Goal: Task Accomplishment & Management: Complete application form

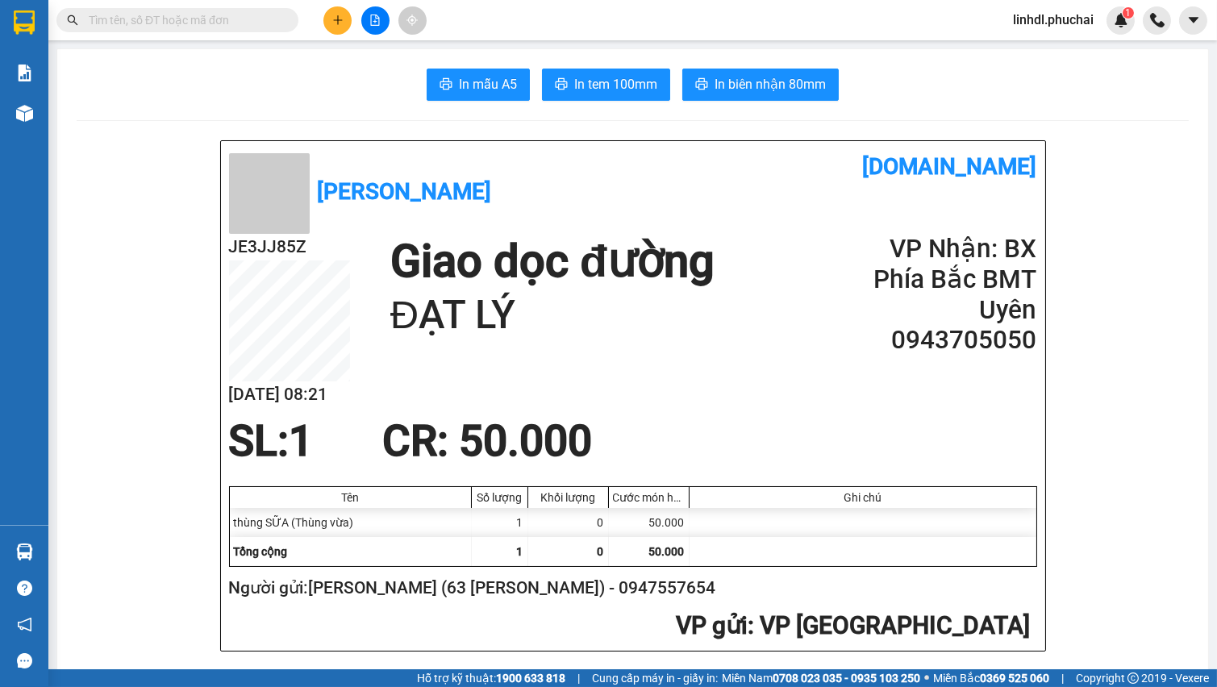
click at [335, 18] on icon "plus" at bounding box center [337, 20] width 11 height 11
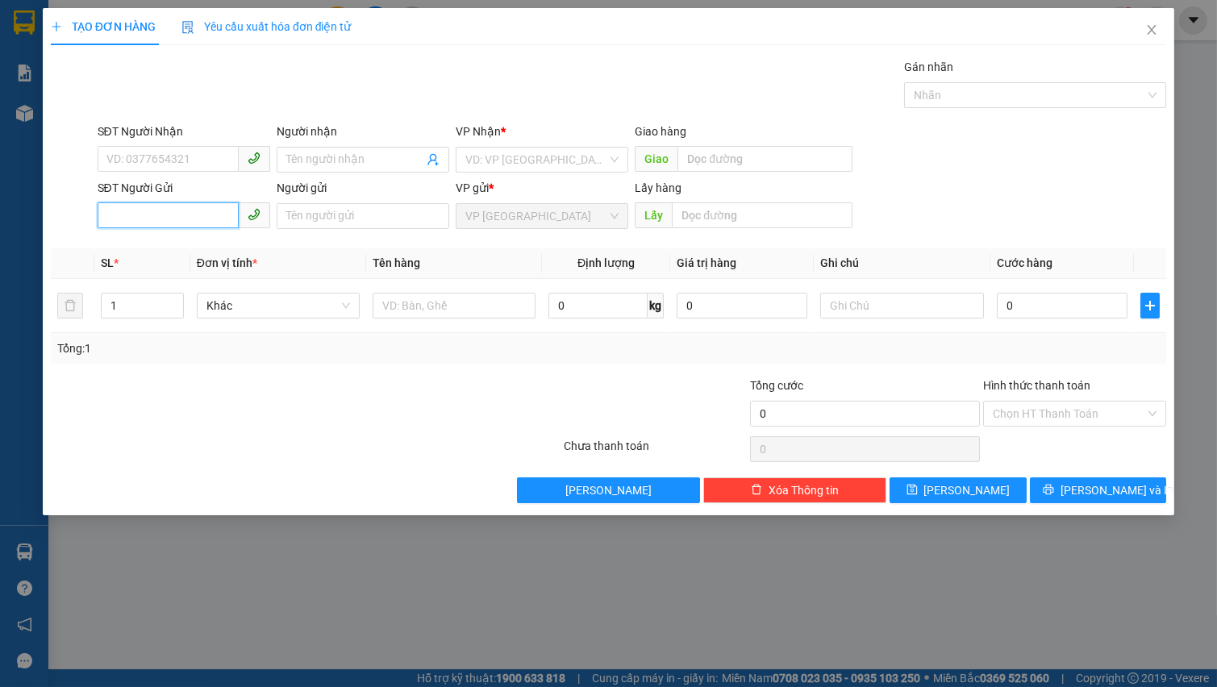
click at [144, 217] on input "SĐT Người Gửi" at bounding box center [168, 215] width 141 height 26
paste input "0369043733"
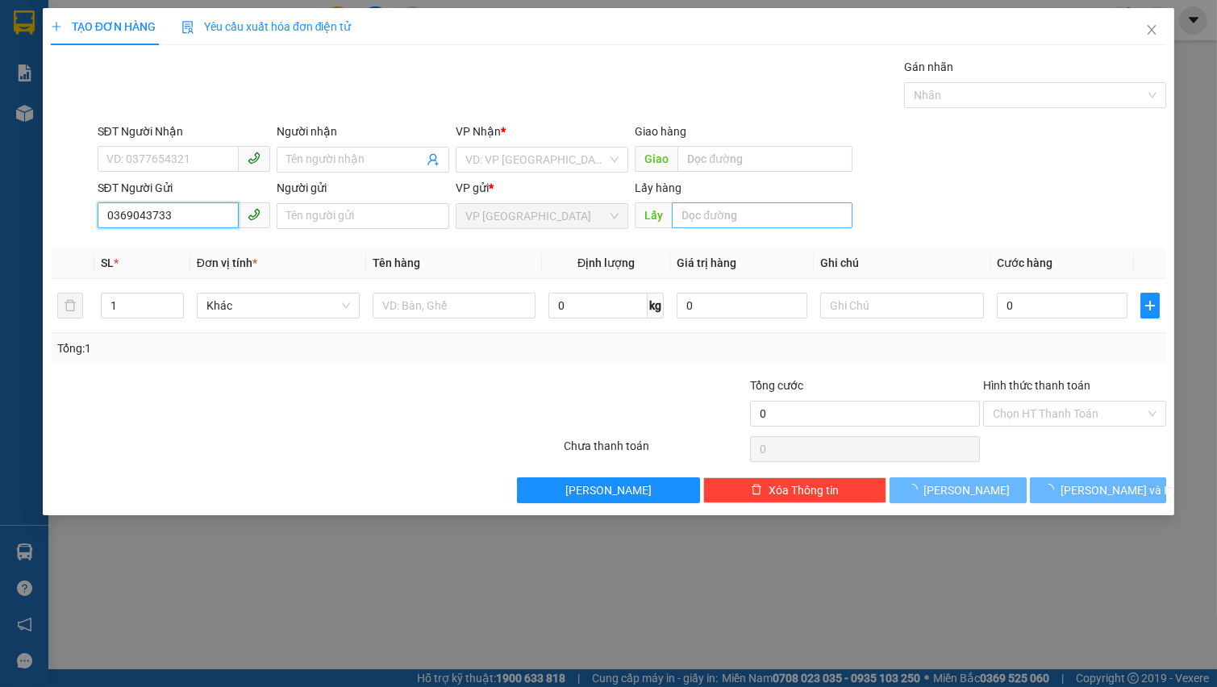
type input "0369043733"
click at [716, 216] on input "text" at bounding box center [762, 215] width 181 height 26
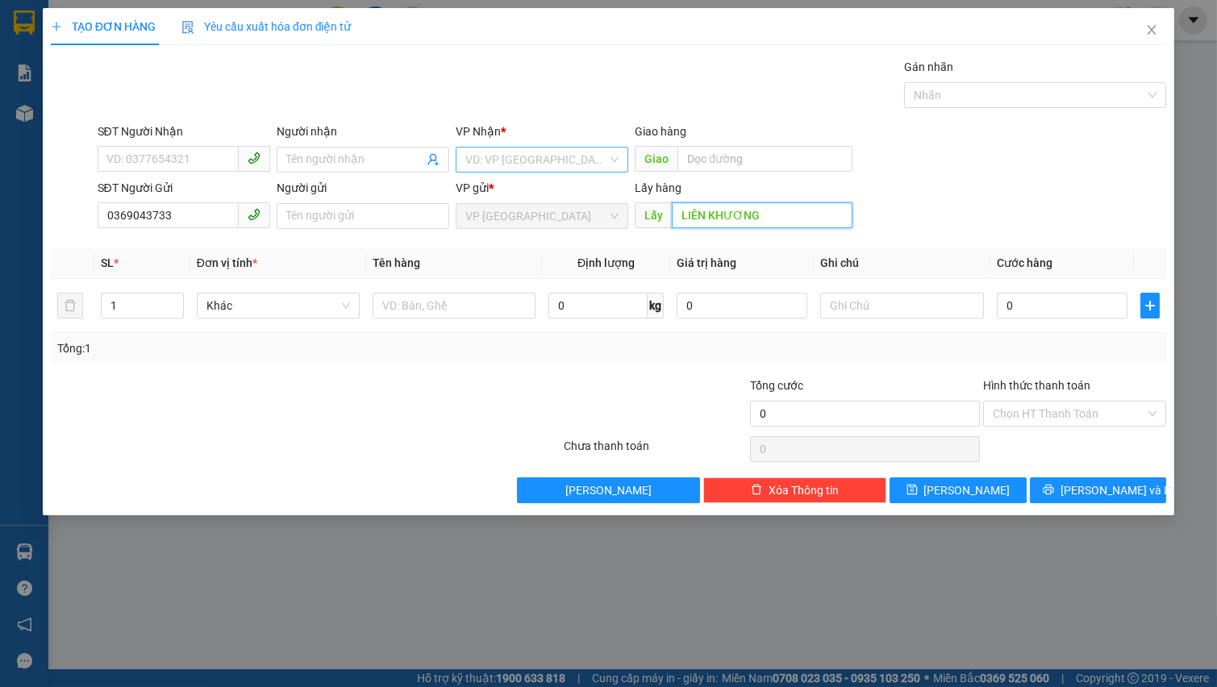
type input "LIÊN KHƯƠNG"
click at [581, 153] on input "search" at bounding box center [536, 160] width 142 height 24
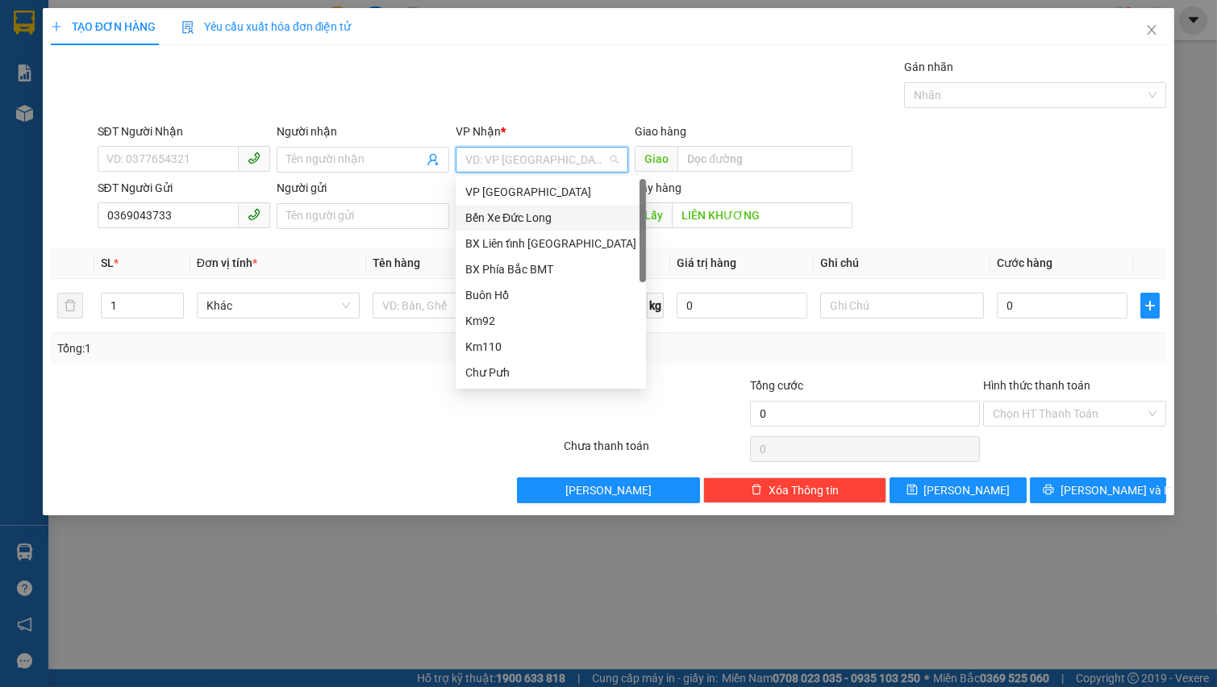
click at [576, 219] on div "Bến Xe Đức Long" at bounding box center [550, 218] width 171 height 18
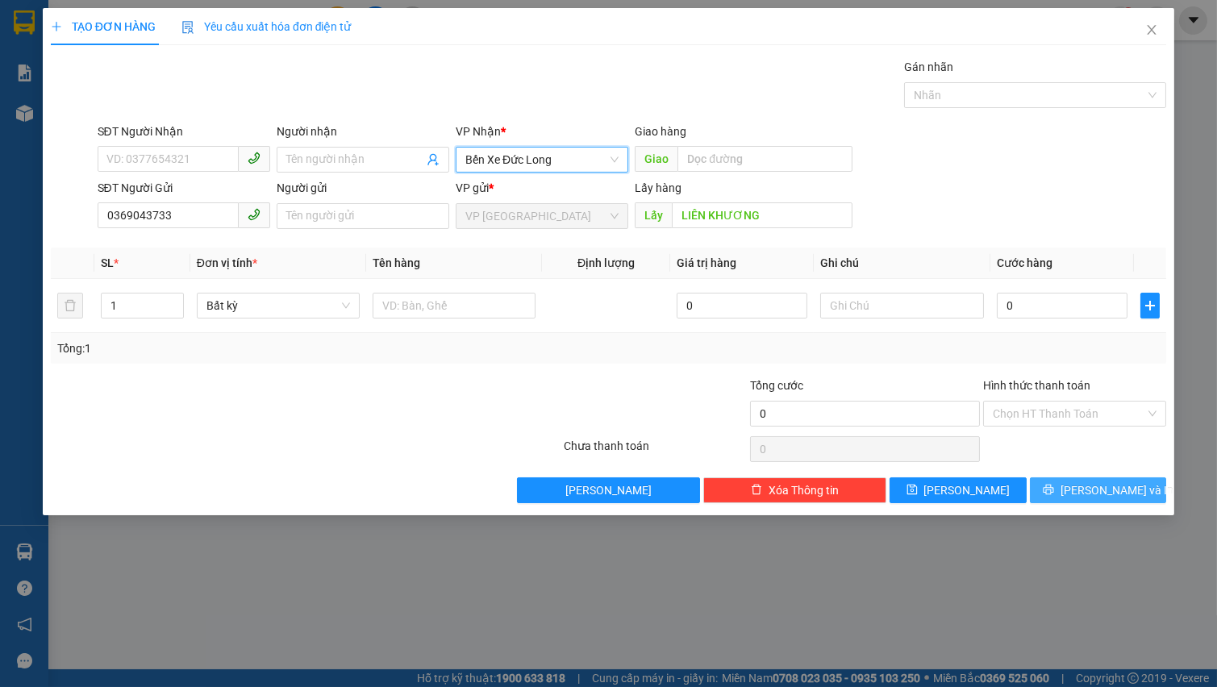
click at [1088, 496] on span "[PERSON_NAME] và In" at bounding box center [1116, 490] width 113 height 18
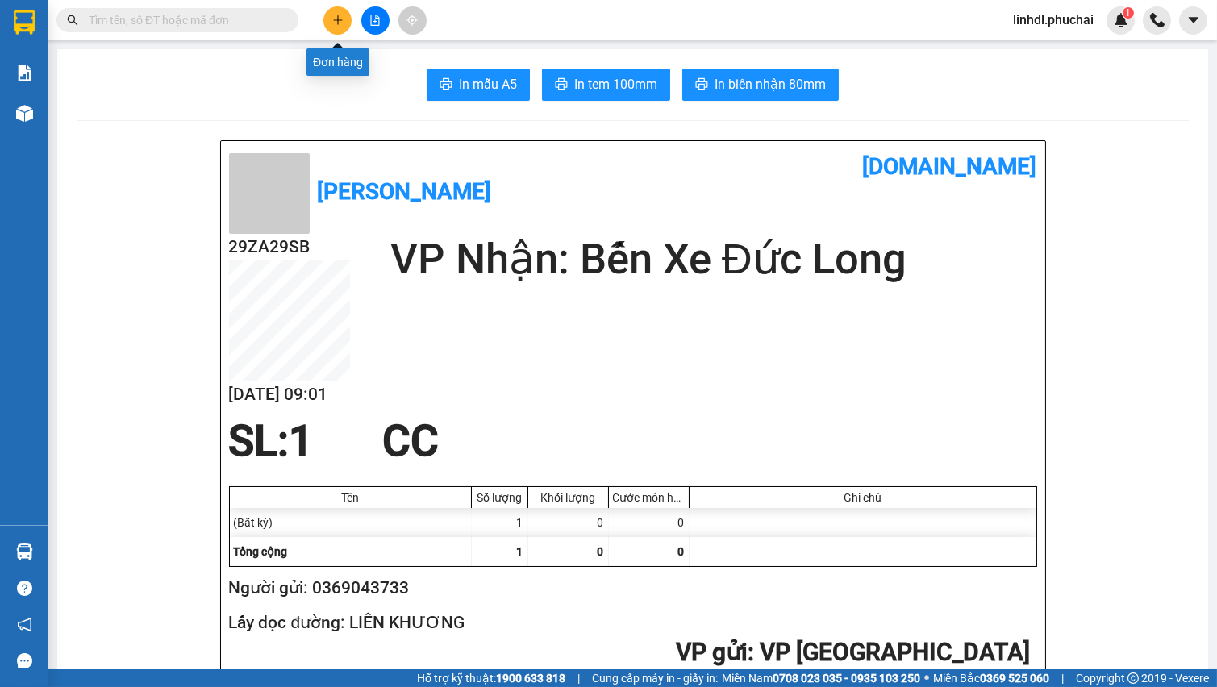
click at [332, 23] on icon "plus" at bounding box center [337, 20] width 11 height 11
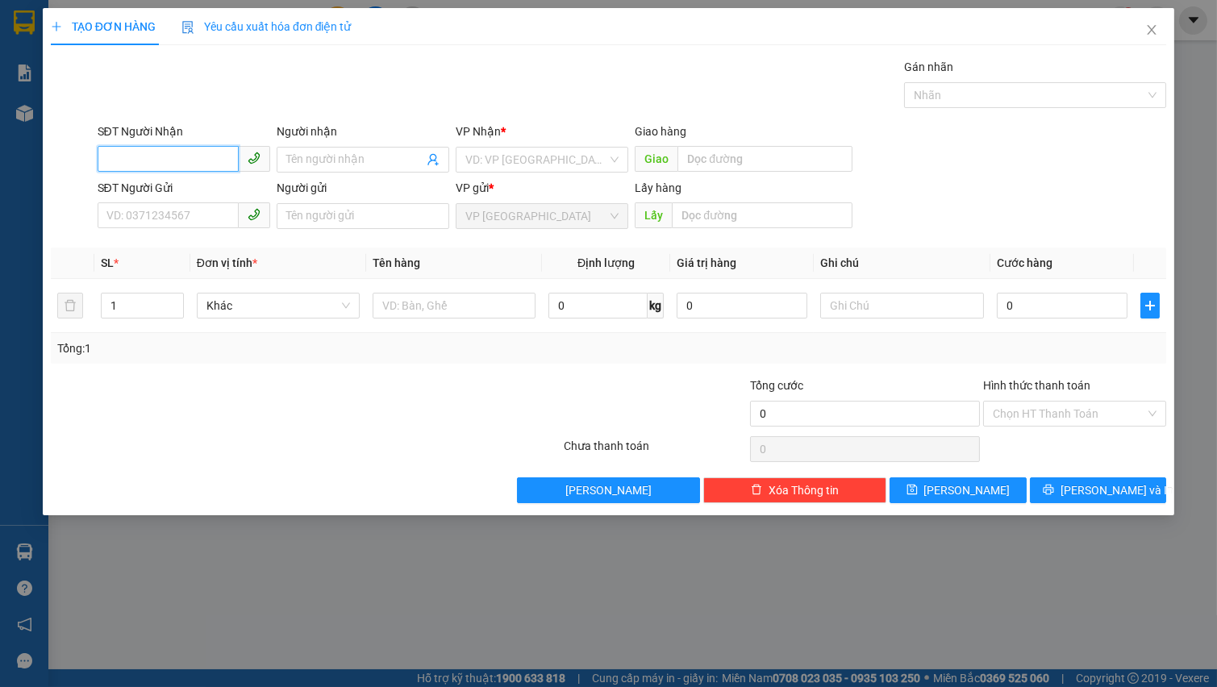
click at [145, 152] on input "SĐT Người Nhận" at bounding box center [168, 159] width 141 height 26
type input "0824144447"
click at [169, 189] on div "0824144447 - NGHĨA" at bounding box center [183, 192] width 153 height 18
type input "NGHĨA"
type input "200.000"
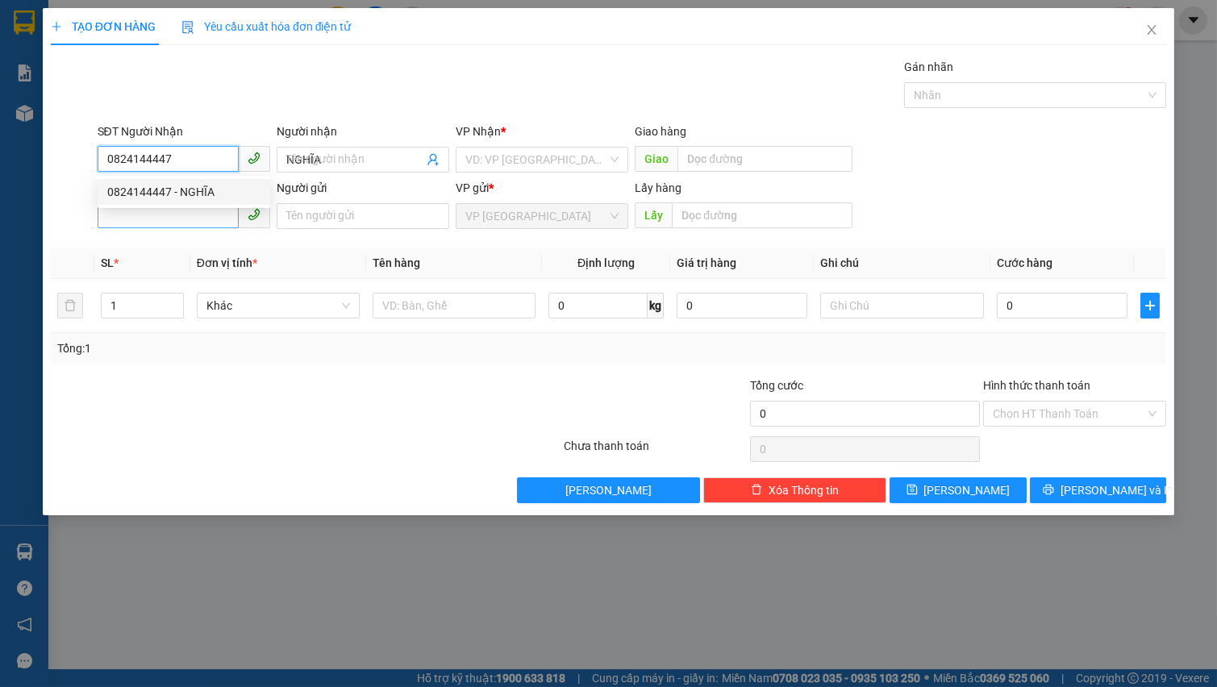
type input "200.000"
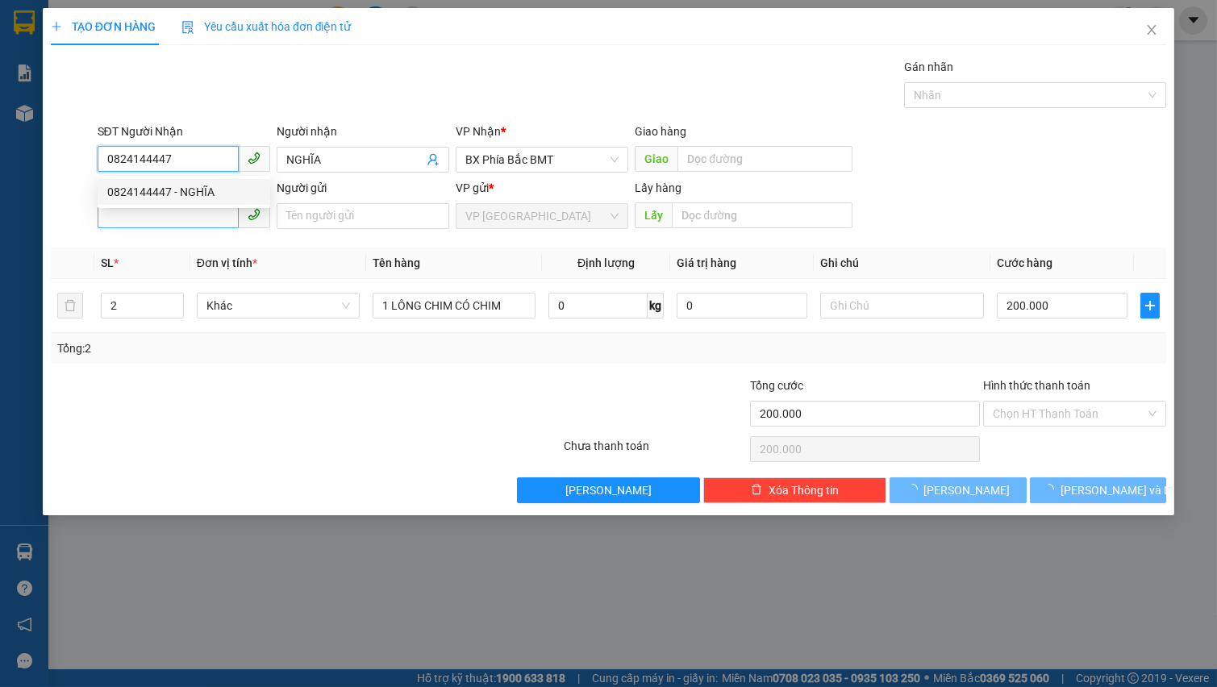
type input "0824144447"
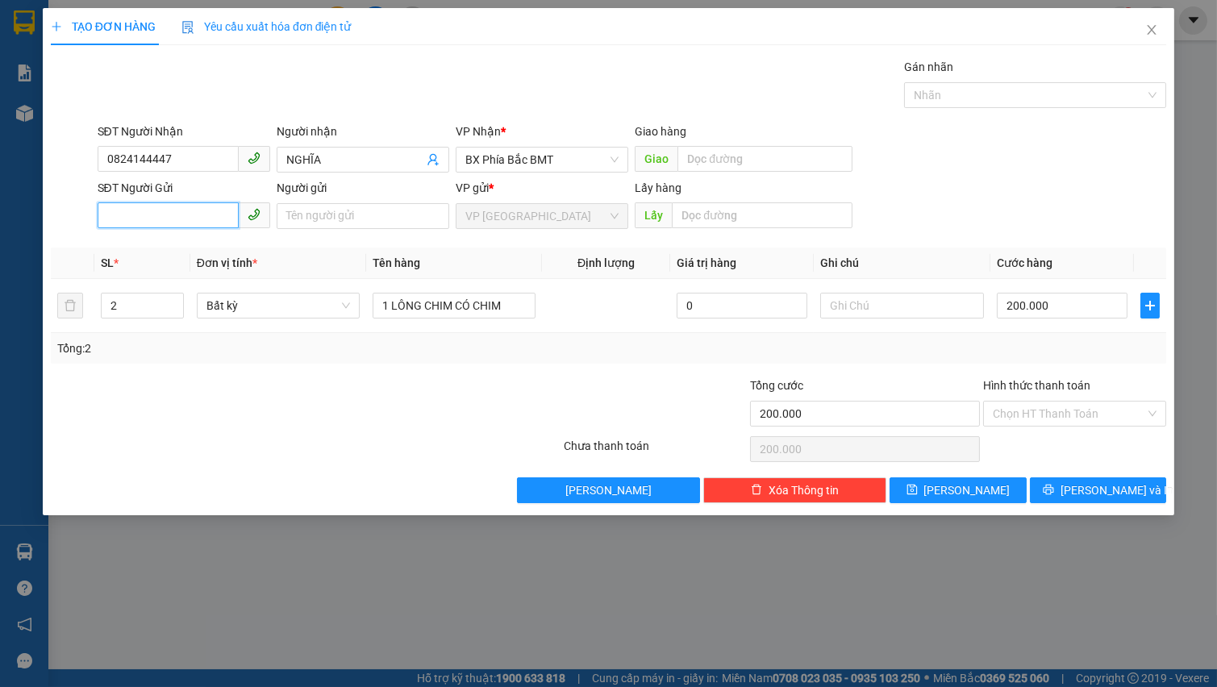
click at [185, 224] on input "SĐT Người Gửi" at bounding box center [168, 215] width 141 height 26
click at [197, 274] on div "0913154197 - Phương" at bounding box center [183, 274] width 153 height 18
type input "0913154197"
type input "Phương"
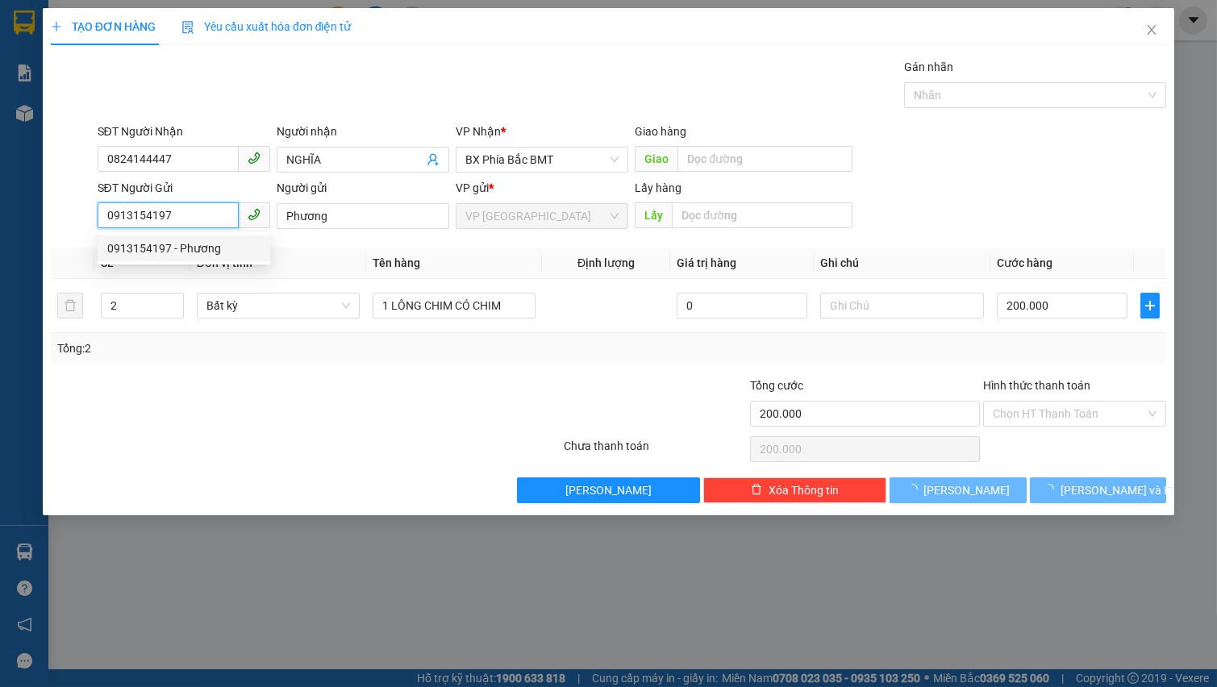
type input "80.000"
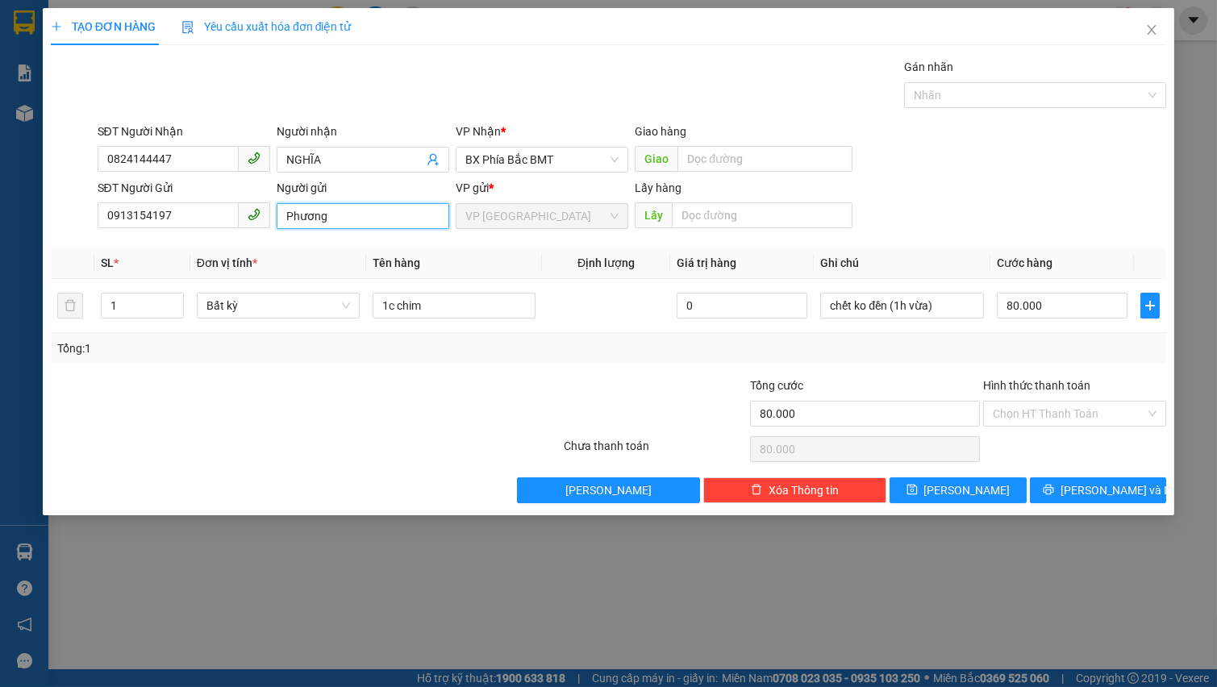
click at [278, 214] on input "Phương" at bounding box center [363, 216] width 173 height 26
click at [370, 222] on input "[PERSON_NAME]" at bounding box center [363, 216] width 173 height 26
click at [383, 219] on input "[PERSON_NAME]" at bounding box center [363, 216] width 173 height 26
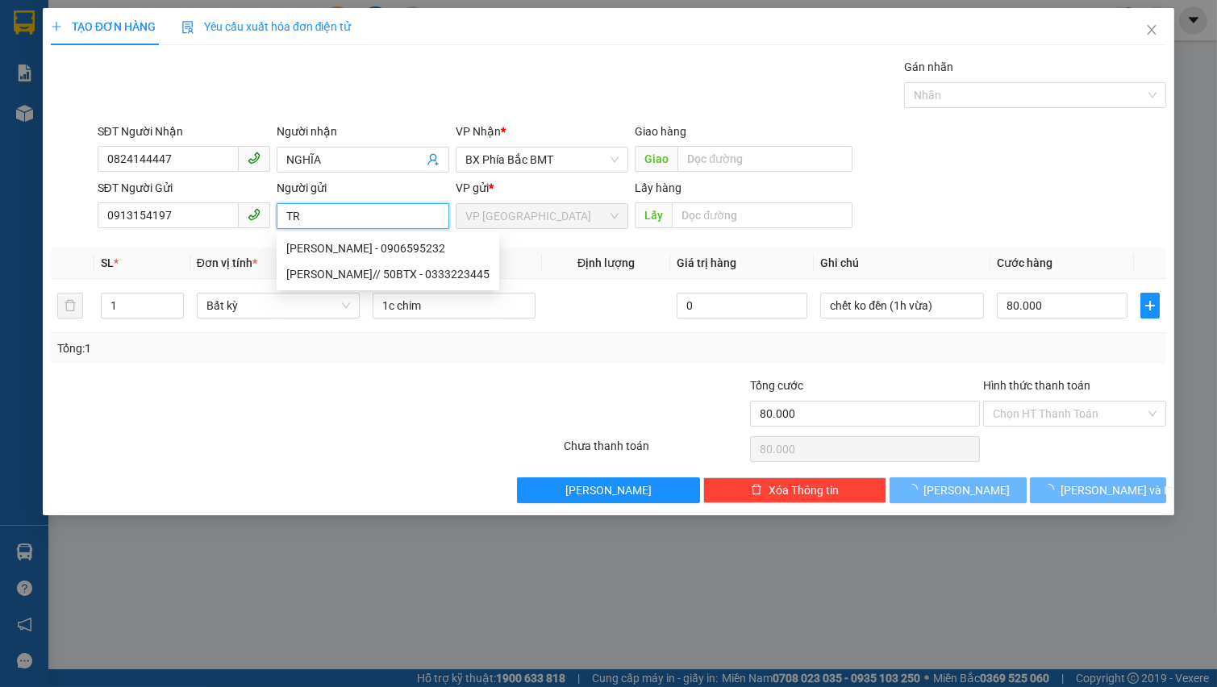
type input "T"
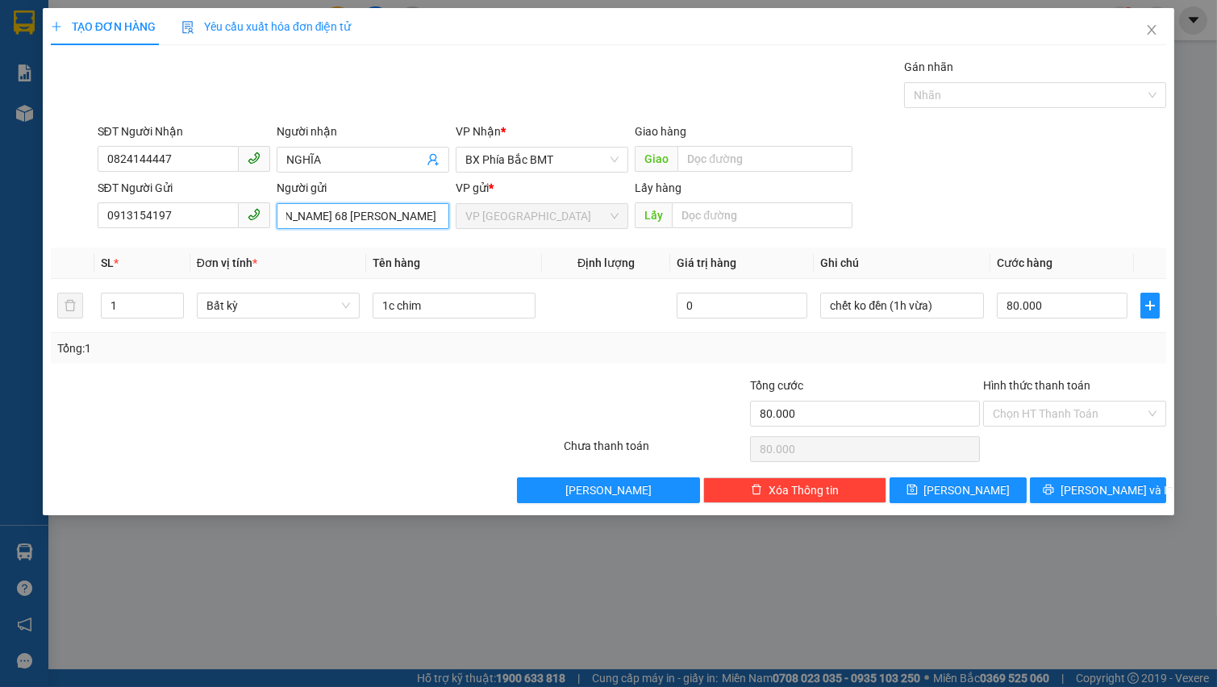
scroll to position [0, 61]
click at [277, 304] on span "Bất kỳ" at bounding box center [278, 305] width 144 height 24
type input "[PERSON_NAME] 68 [PERSON_NAME]"
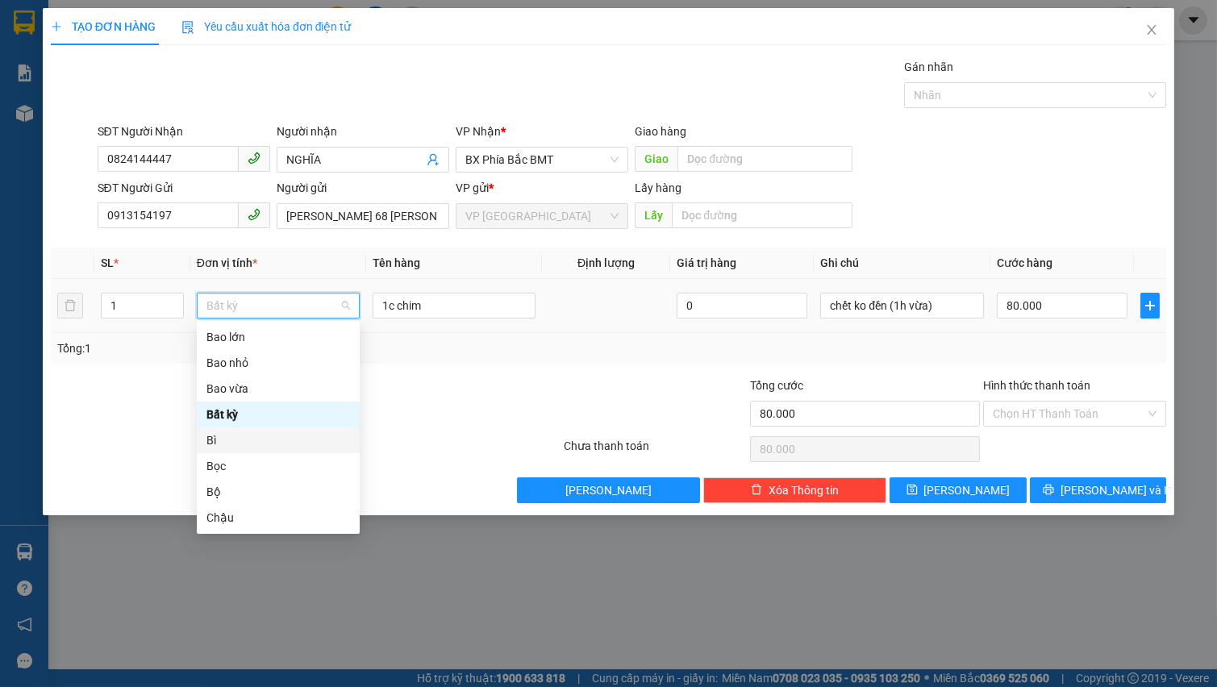
type input "H"
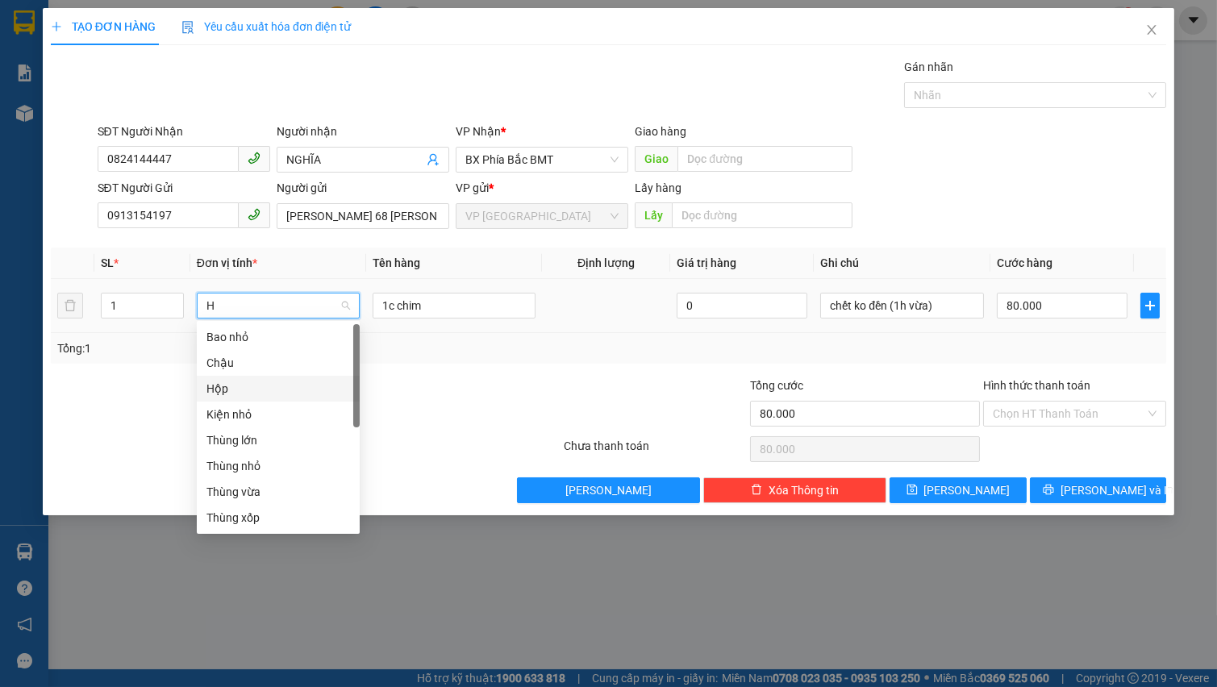
click at [258, 391] on div "Hộp" at bounding box center [278, 389] width 144 height 18
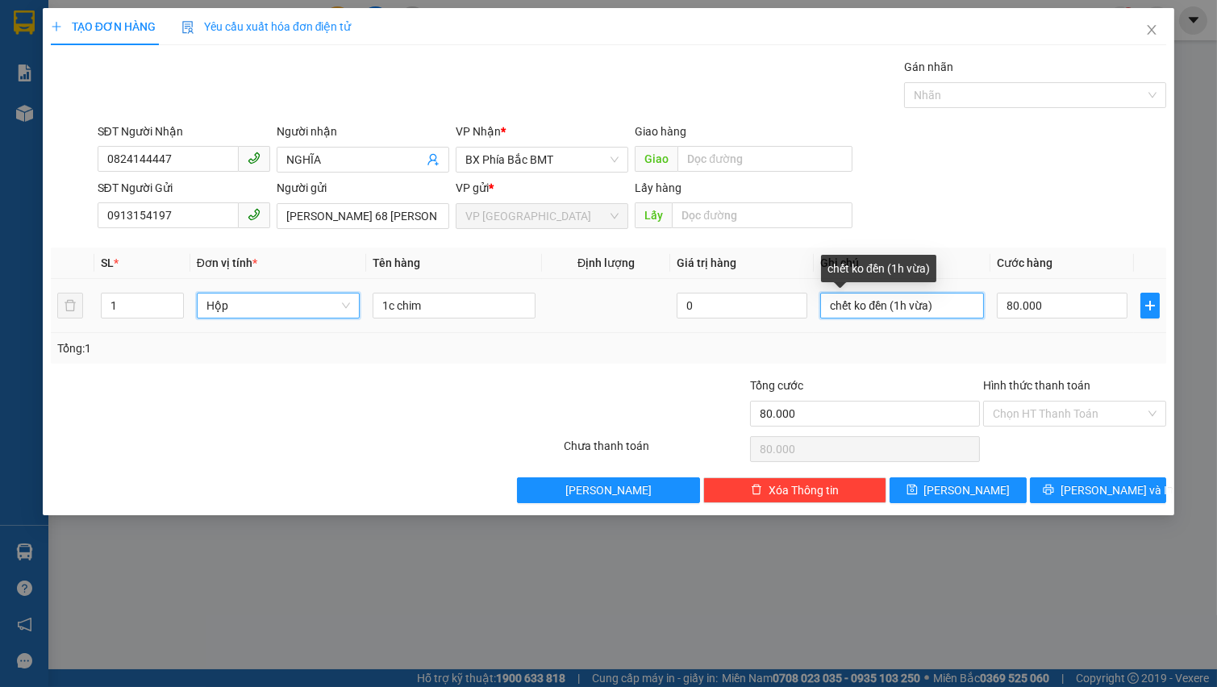
click at [940, 305] on input "chết ko đền (1h vừa)" at bounding box center [901, 306] width 163 height 26
type input "0"
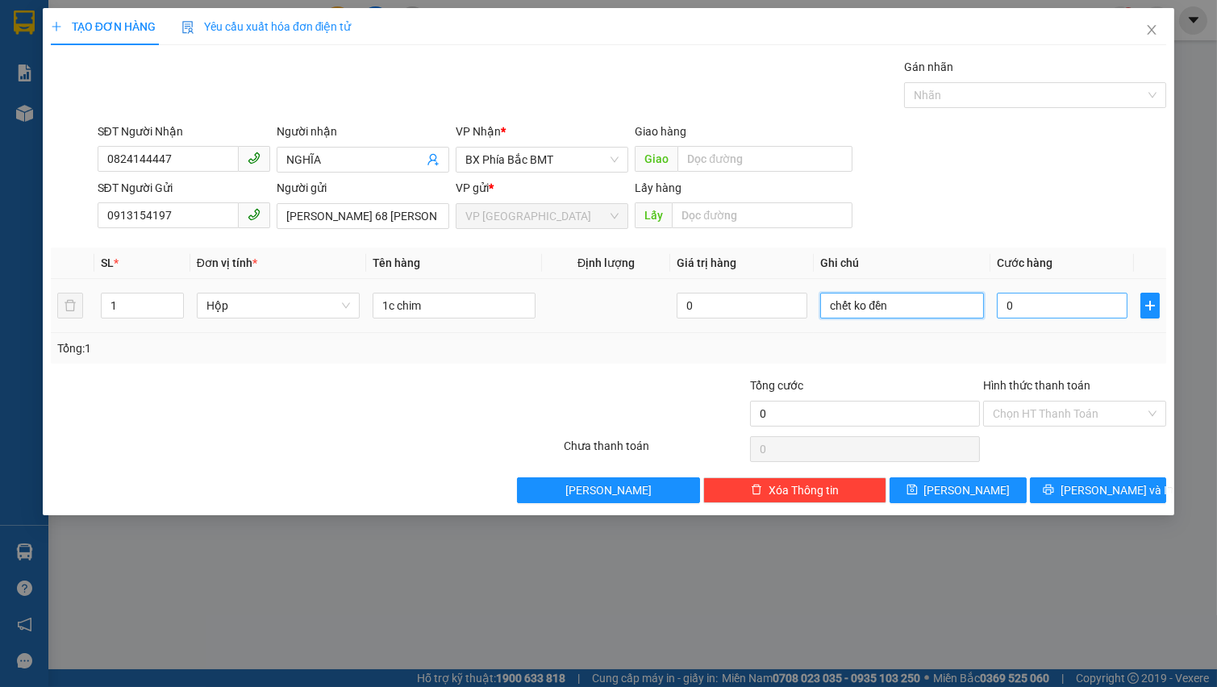
type input "chết ko đền"
click at [1027, 302] on input "0" at bounding box center [1062, 306] width 131 height 26
type input "7"
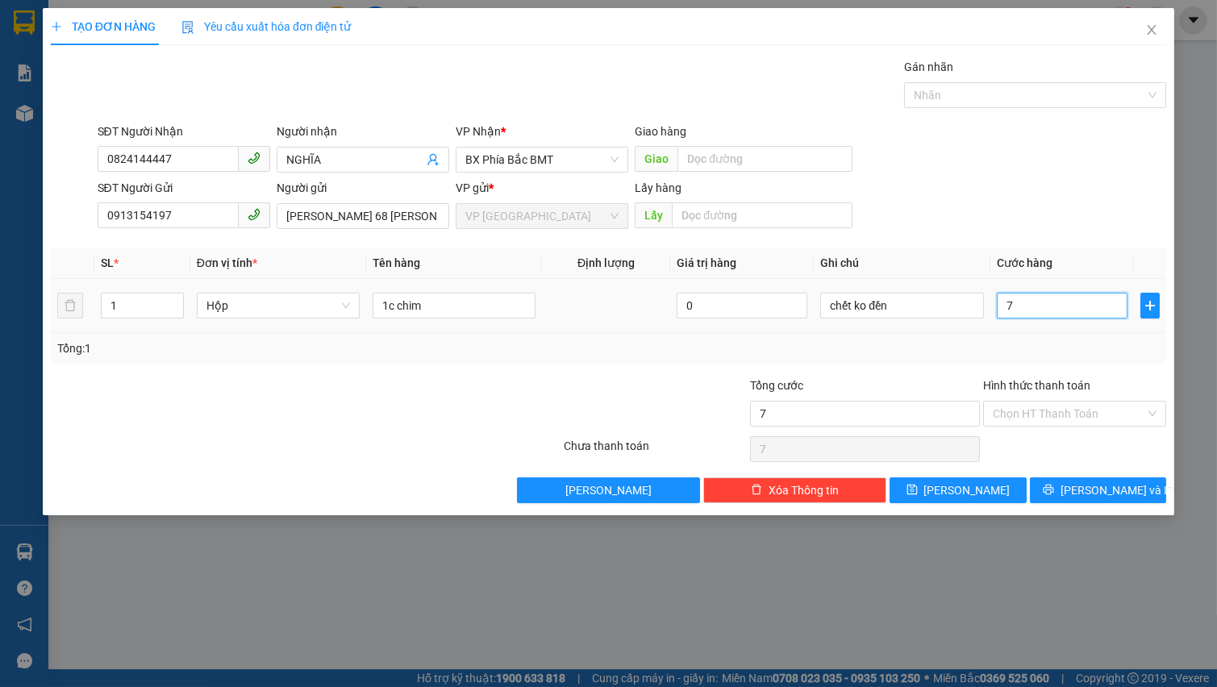
type input "70"
type input "700"
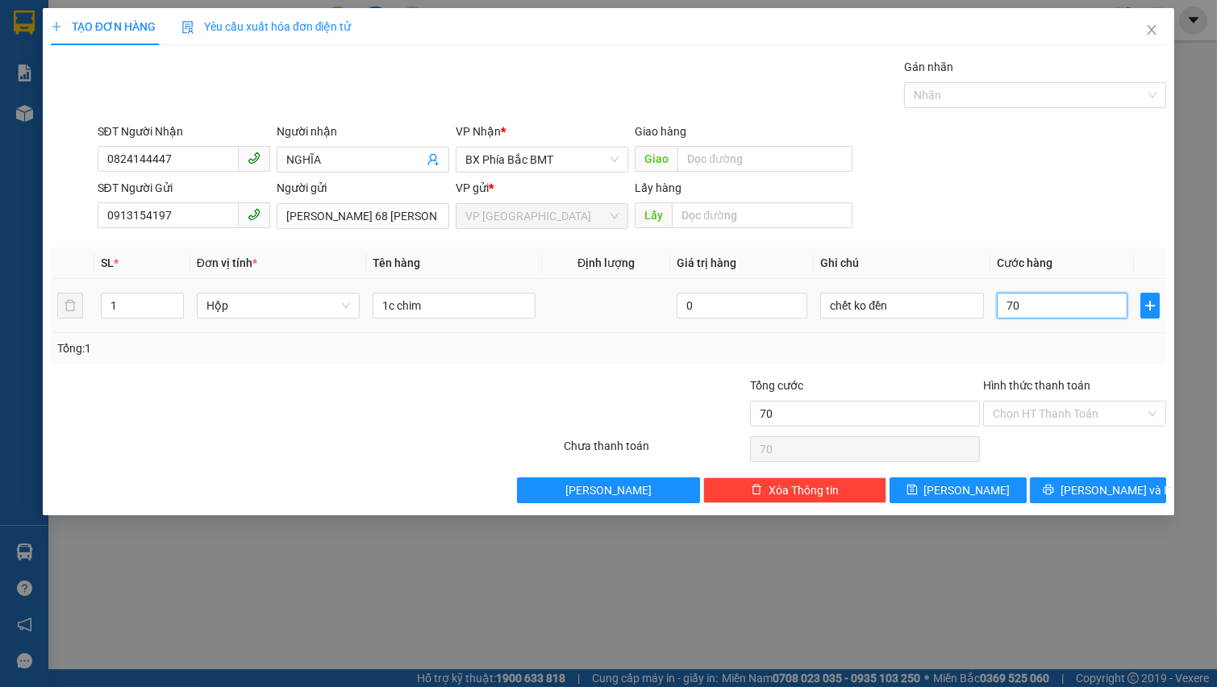
type input "700"
type input "7.000"
type input "70.000"
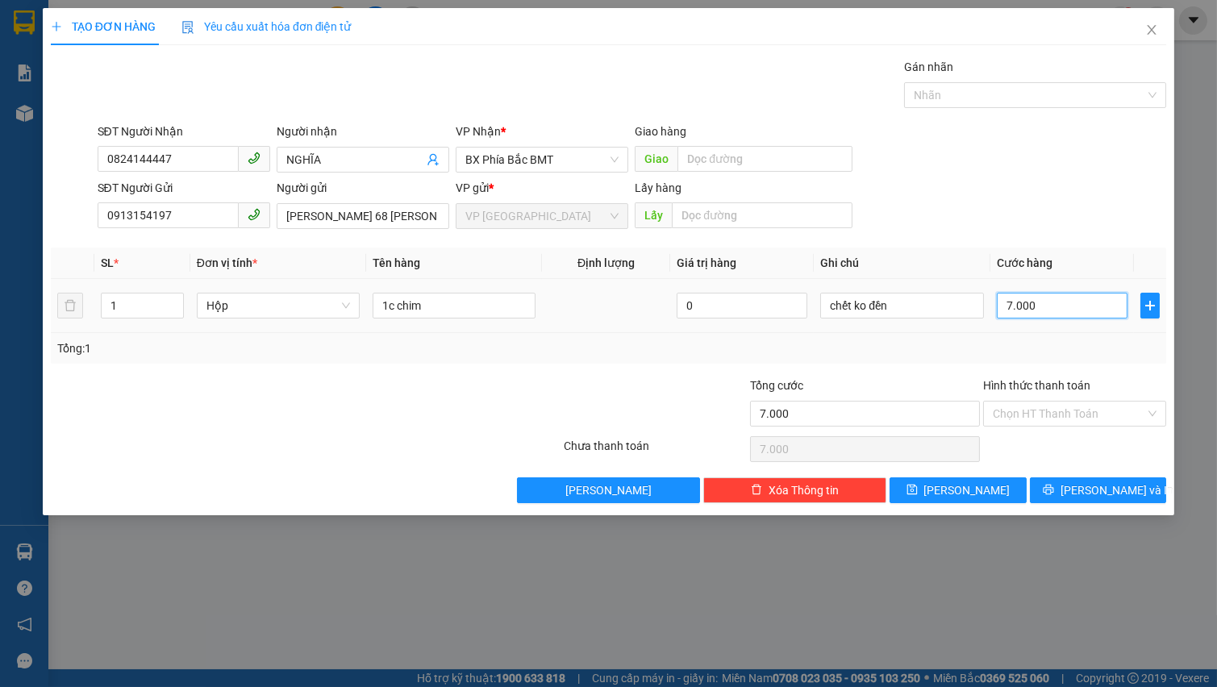
type input "70.000"
click at [1059, 414] on input "Hình thức thanh toán" at bounding box center [1069, 414] width 152 height 24
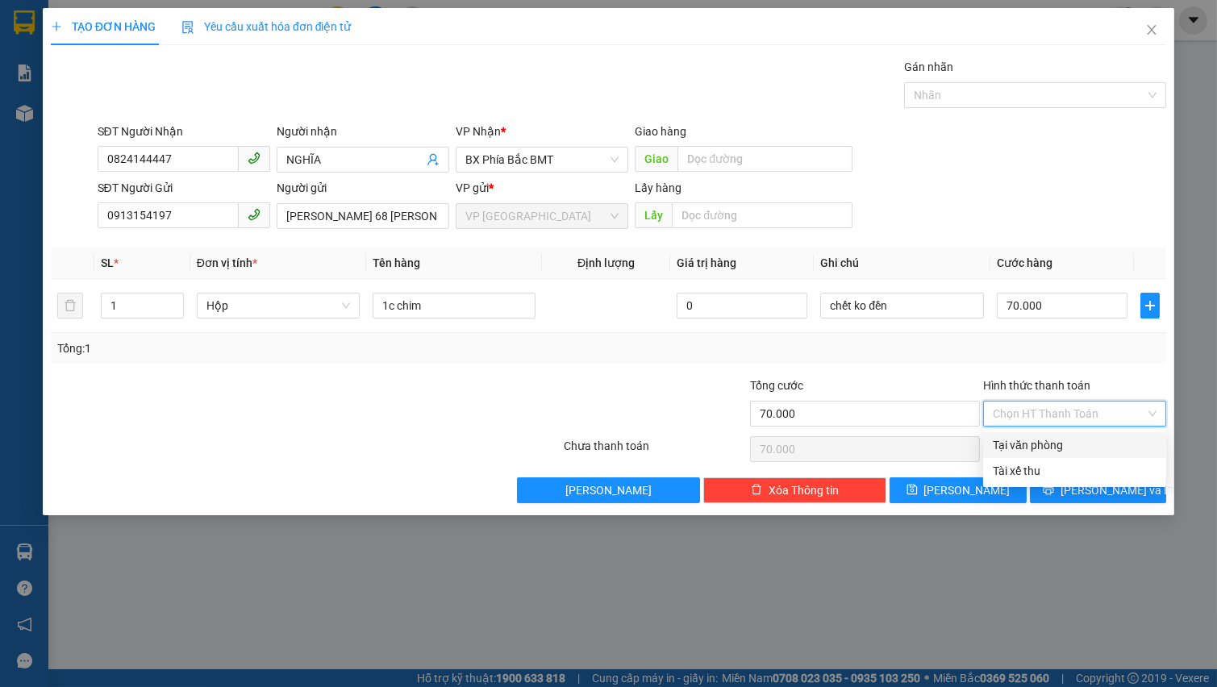
click at [1077, 437] on div "Tại văn phòng" at bounding box center [1075, 445] width 164 height 18
type input "0"
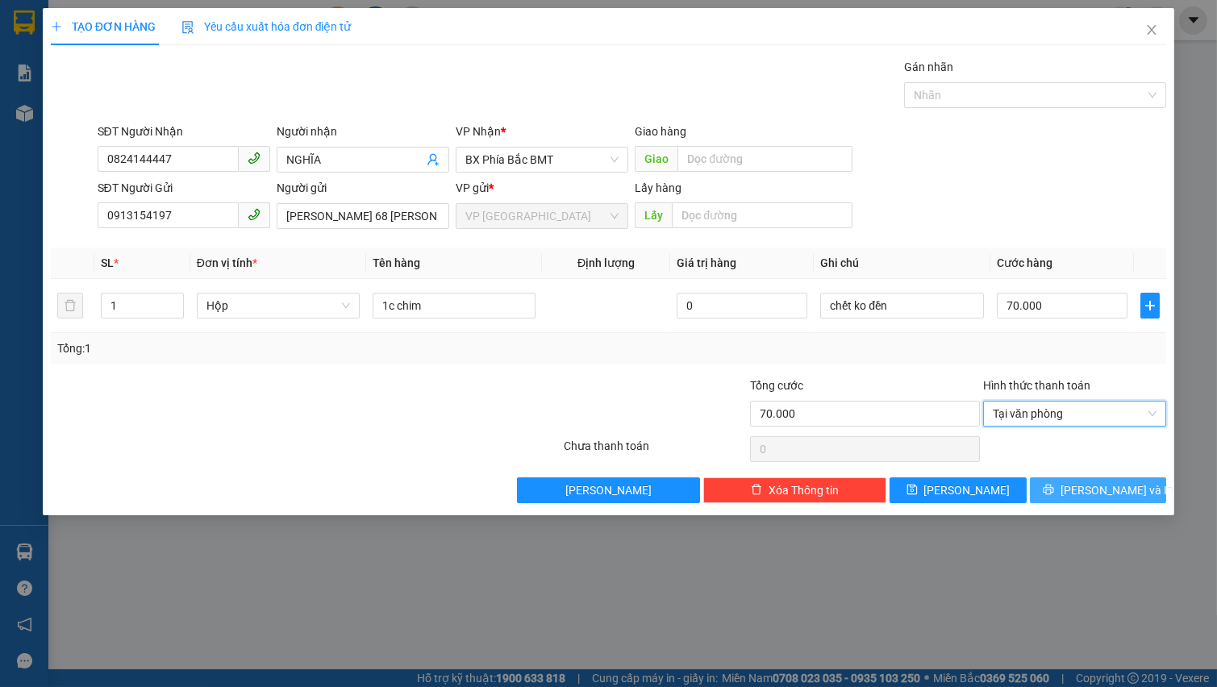
click at [1102, 484] on span "[PERSON_NAME] và In" at bounding box center [1116, 490] width 113 height 18
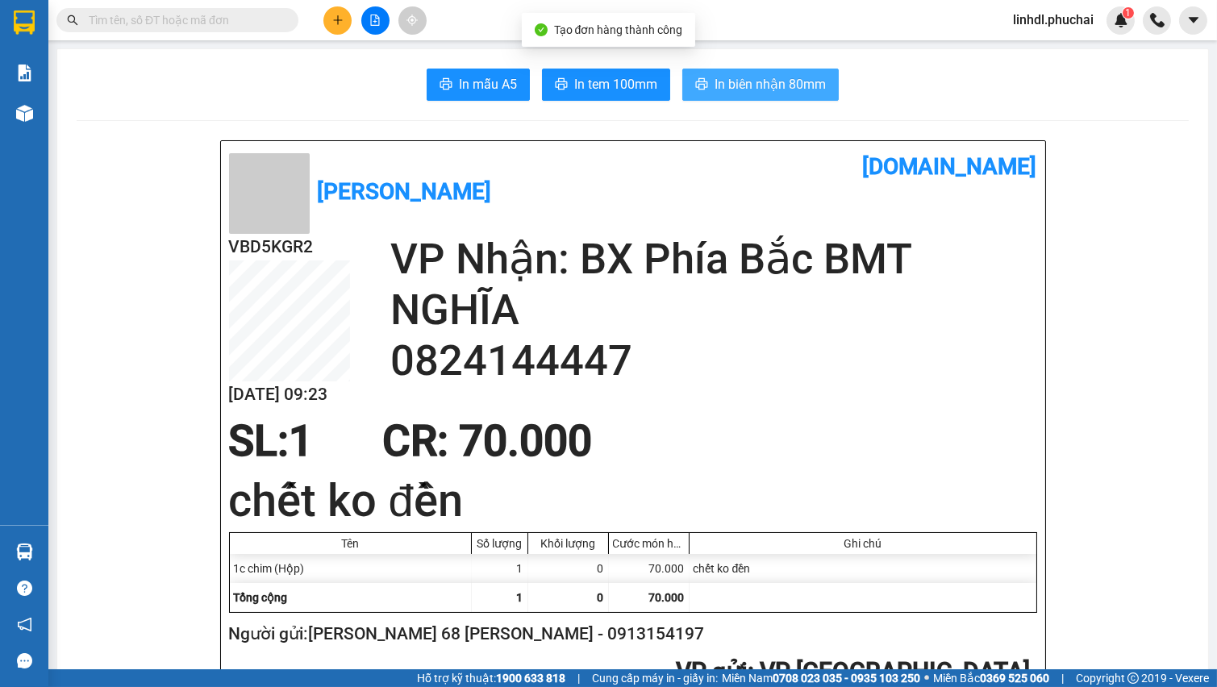
click at [785, 88] on span "In biên nhận 80mm" at bounding box center [769, 84] width 111 height 20
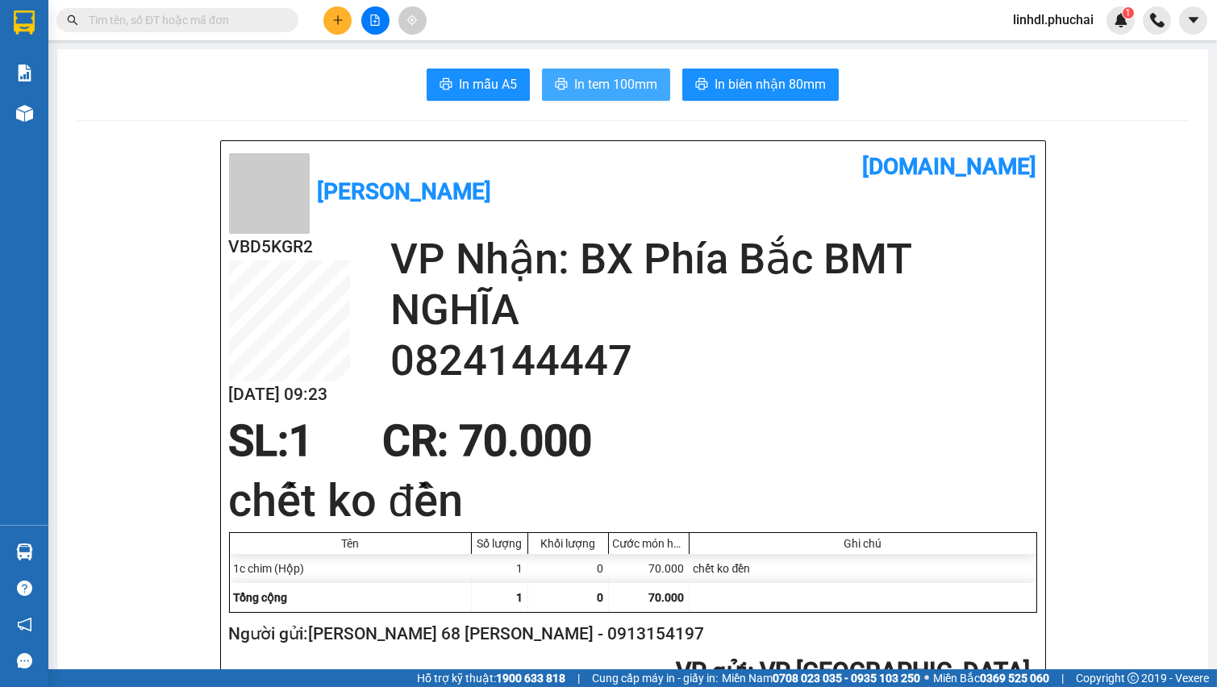
click at [635, 85] on span "In tem 100mm" at bounding box center [615, 84] width 83 height 20
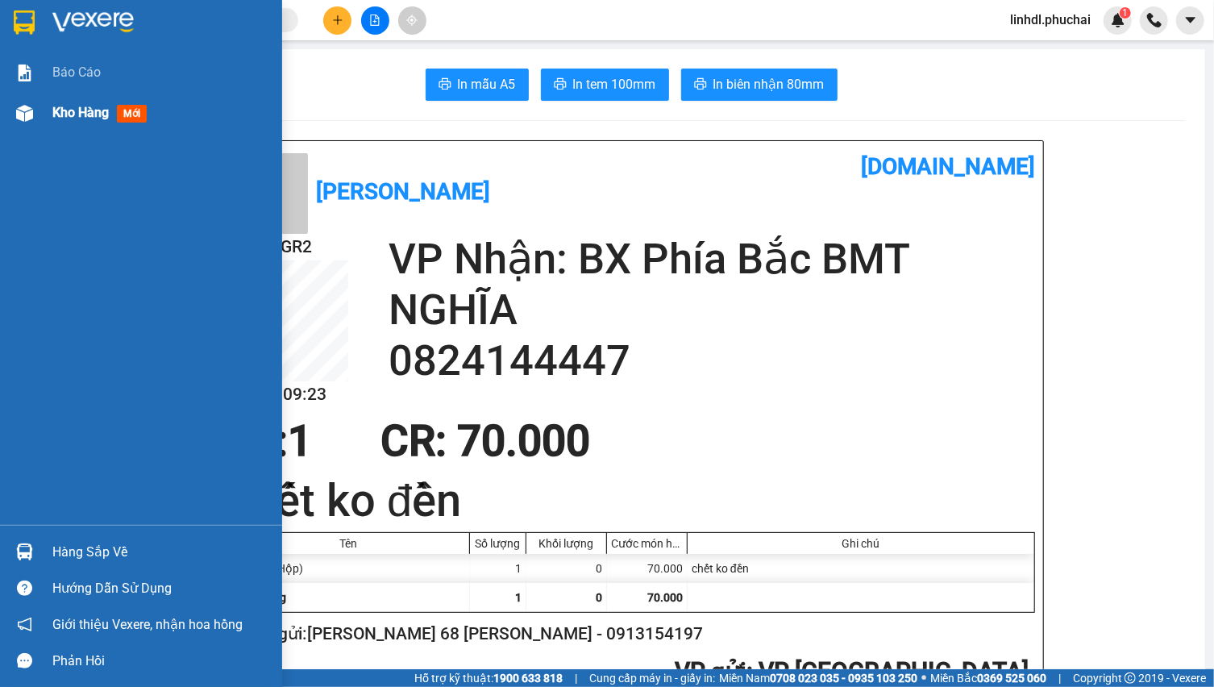
click at [60, 123] on div "Kho hàng mới" at bounding box center [161, 113] width 218 height 40
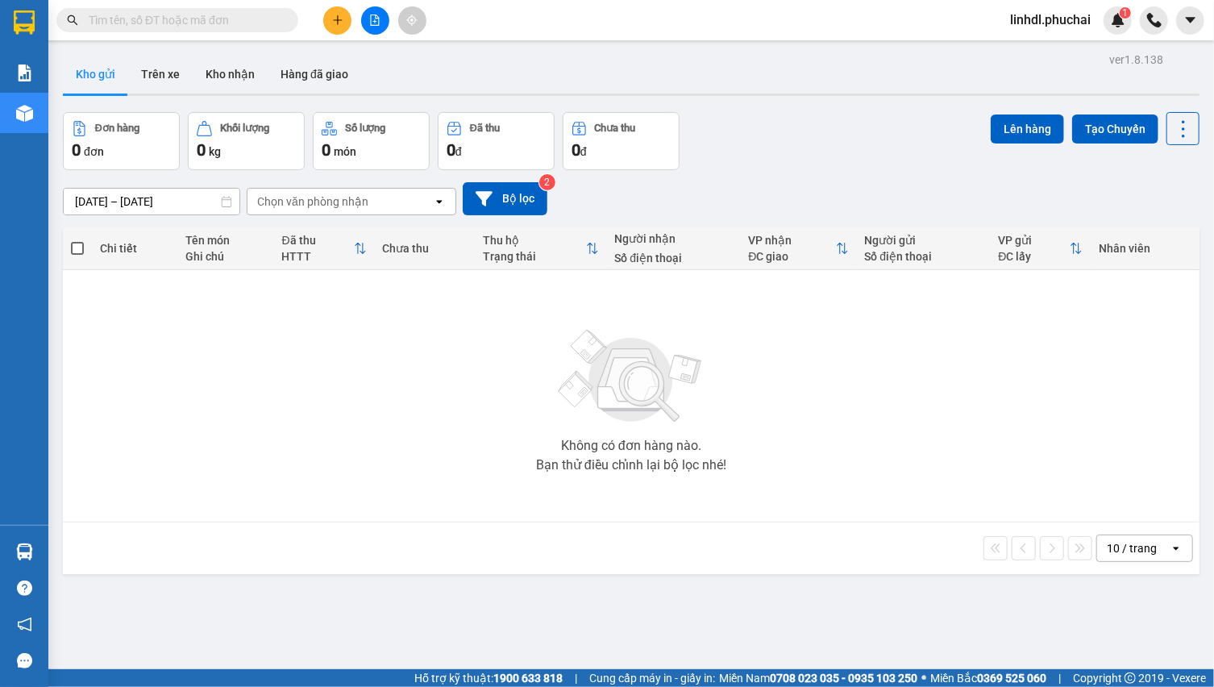
click at [206, 23] on input "text" at bounding box center [184, 20] width 190 height 18
paste input "0972952647"
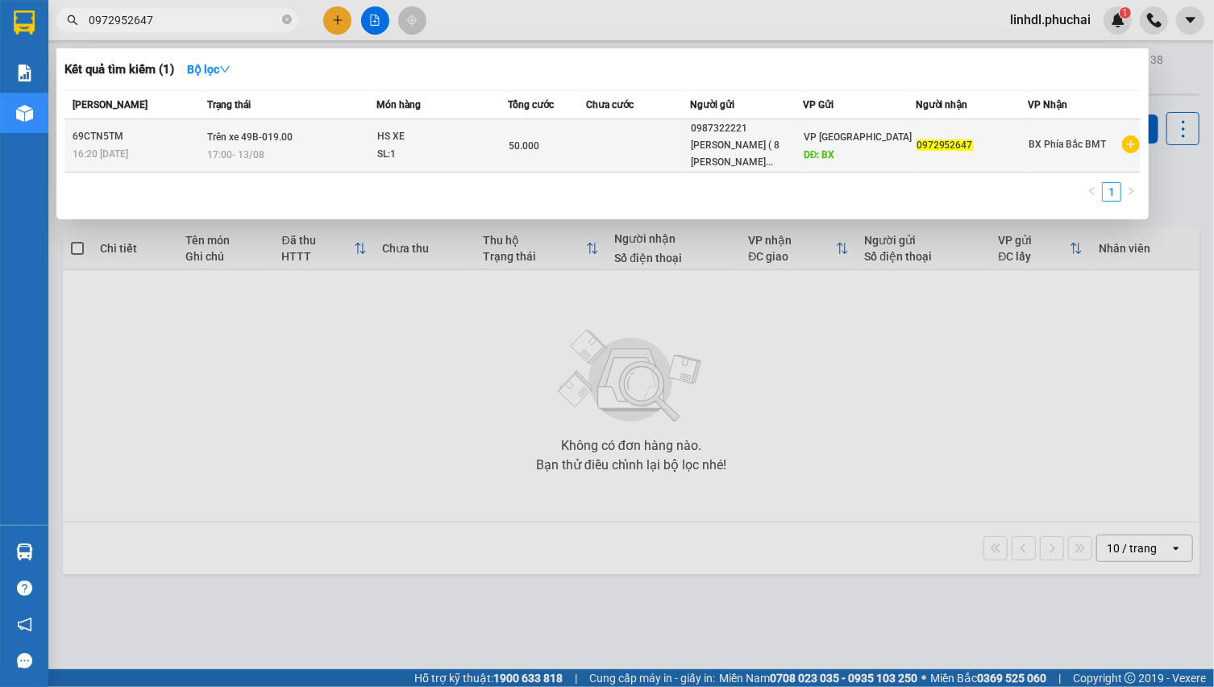
type input "0972952647"
click at [374, 156] on div "17:00 [DATE]" at bounding box center [291, 155] width 169 height 18
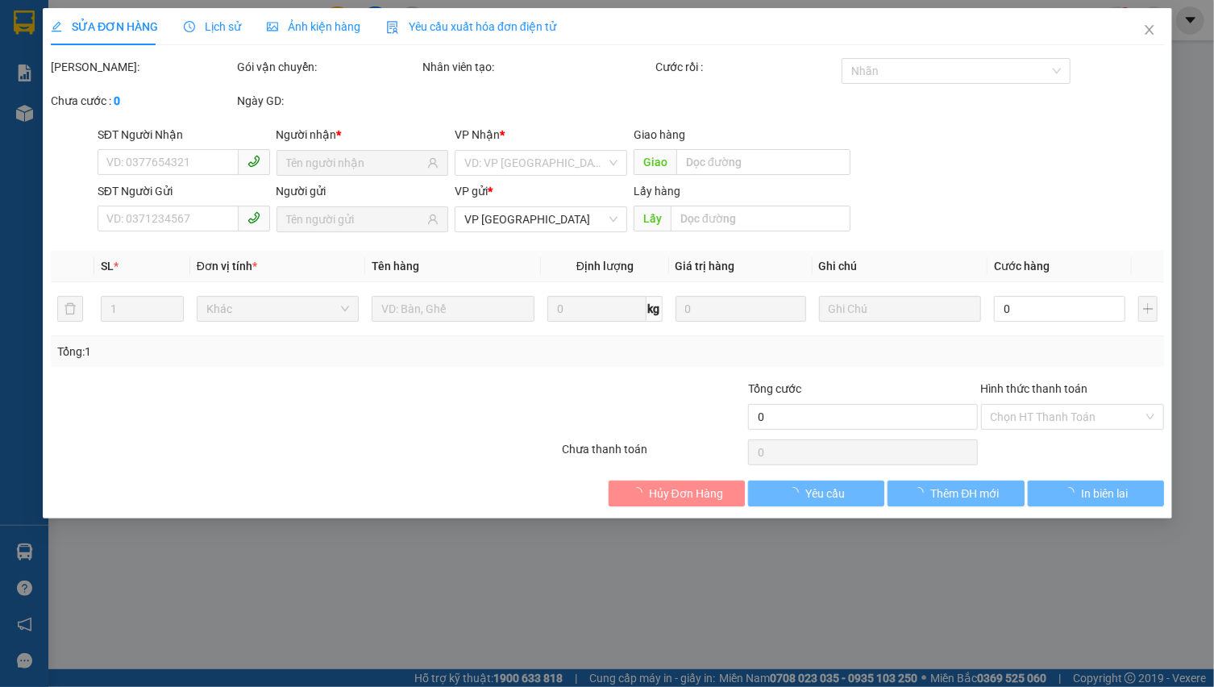
type input "0972952647"
type input "0987322221"
type input "BX"
type input "50.000"
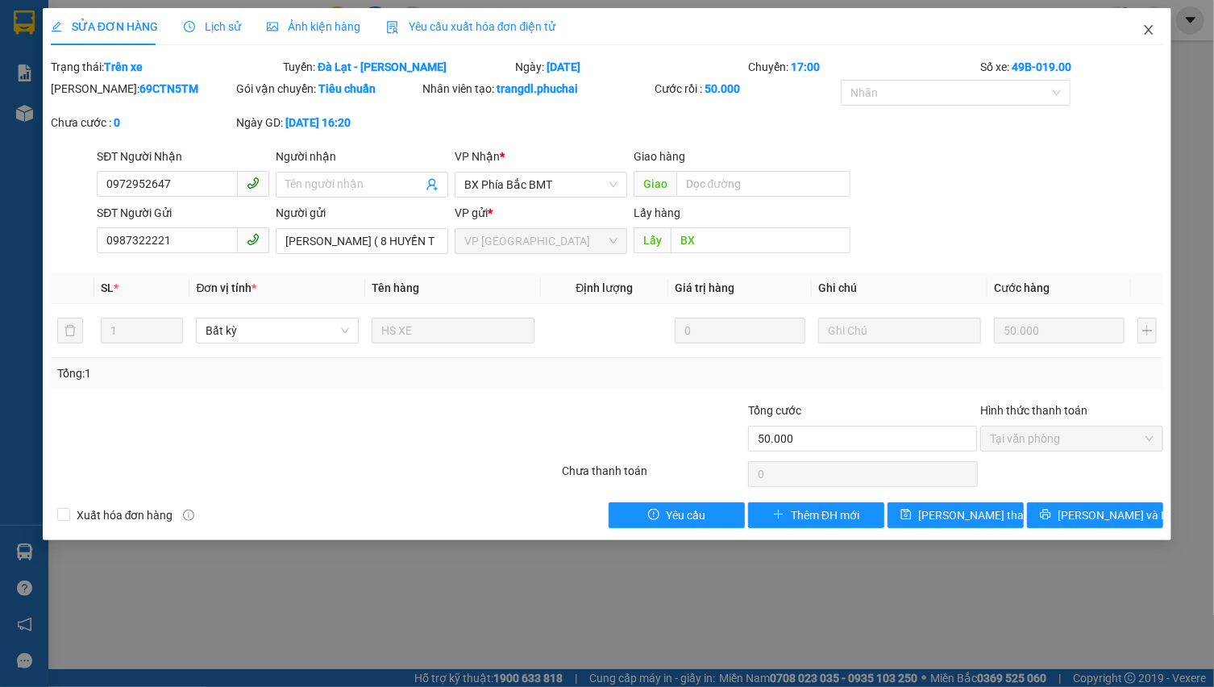
click at [1144, 30] on icon "close" at bounding box center [1149, 29] width 13 height 13
